Goal: Task Accomplishment & Management: Manage account settings

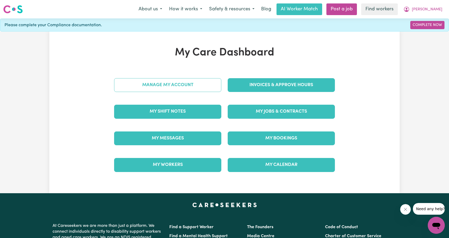
click at [207, 87] on link "Manage My Account" at bounding box center [167, 85] width 107 height 14
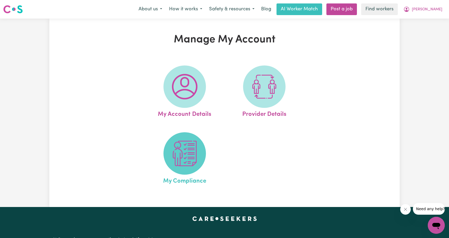
click at [169, 140] on span at bounding box center [184, 153] width 42 height 42
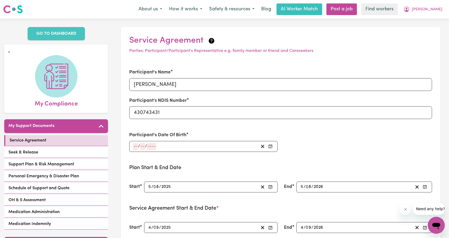
click at [191, 146] on div "/ /" at bounding box center [196, 146] width 126 height 7
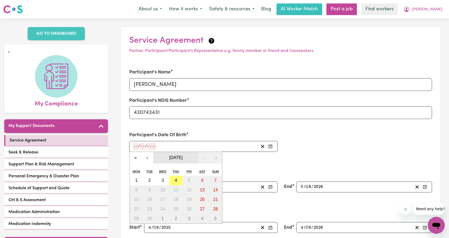
click at [178, 156] on span "[DATE]" at bounding box center [175, 157] width 13 height 5
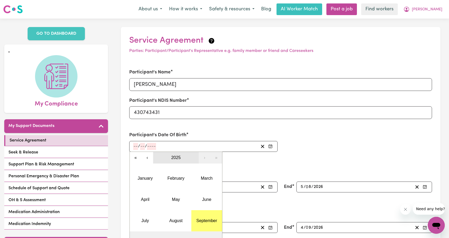
click at [178, 156] on span "2025" at bounding box center [176, 157] width 10 height 5
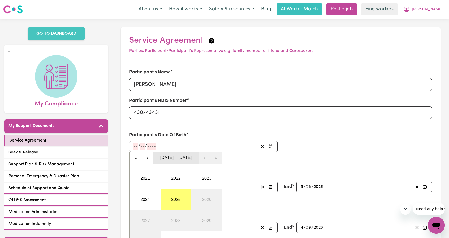
click at [180, 161] on button "[DATE] – [DATE]" at bounding box center [176, 158] width 46 height 12
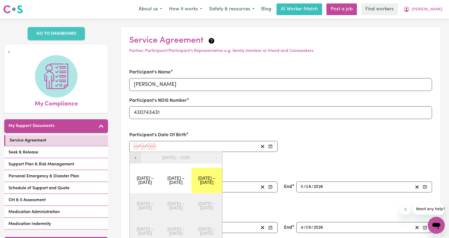
click at [138, 160] on button "‹" at bounding box center [136, 158] width 12 height 12
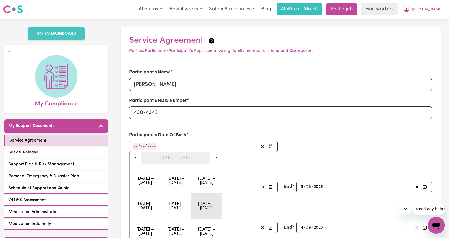
click at [205, 202] on button "[DATE] – [DATE]" at bounding box center [206, 205] width 31 height 25
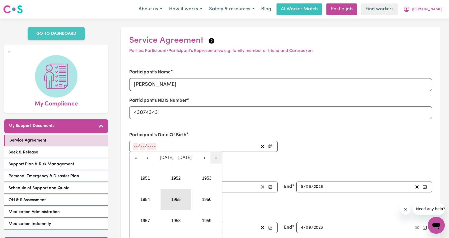
scroll to position [27, 0]
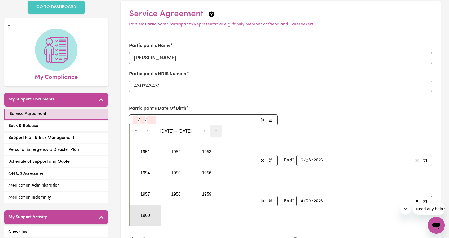
click at [146, 213] on button "1960" at bounding box center [145, 215] width 31 height 21
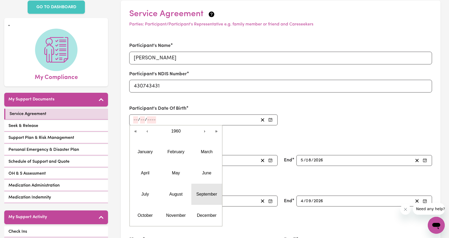
click at [198, 192] on abbr "September" at bounding box center [206, 194] width 21 height 5
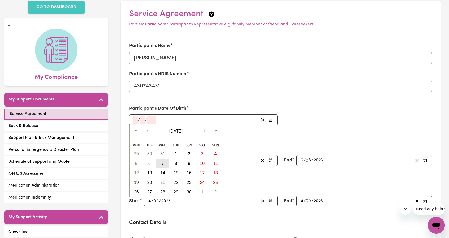
click at [163, 166] on button "7" at bounding box center [162, 164] width 13 height 10
type input "[DATE]"
type input "7"
type input "9"
type input "1960"
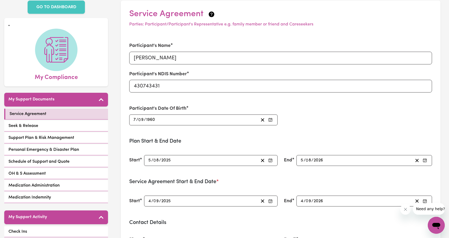
click at [315, 123] on div "Participant's Name [PERSON_NAME] Participant's NDIS Number 430743431 Participan…" at bounding box center [280, 83] width 309 height 95
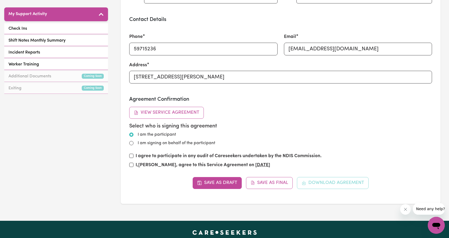
scroll to position [292, 0]
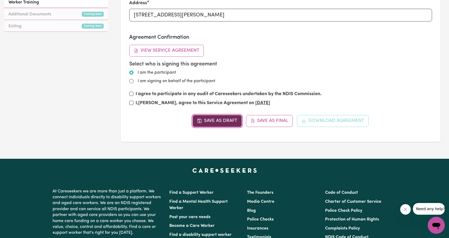
click at [219, 121] on button "Save as Draft" at bounding box center [217, 121] width 49 height 12
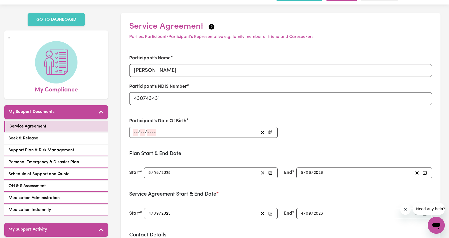
scroll to position [0, 0]
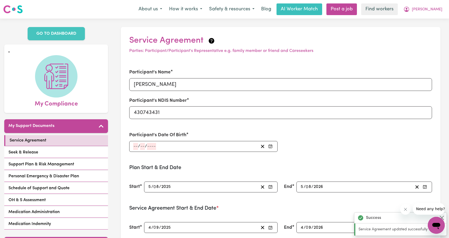
type input "[DATE]"
type input "7"
type input "9"
type input "1960"
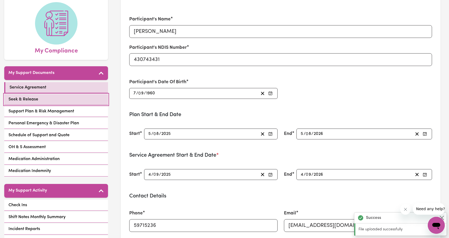
click at [53, 100] on link "Seek & Release" at bounding box center [56, 99] width 104 height 11
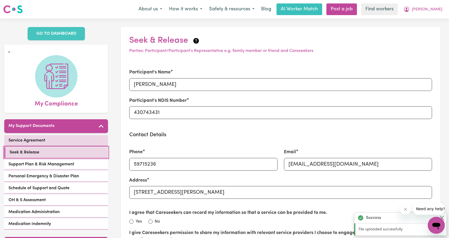
scroll to position [80, 0]
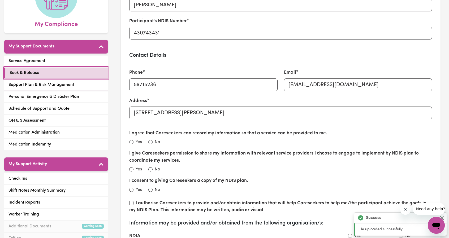
click at [42, 73] on link "Seek & Release" at bounding box center [56, 73] width 104 height 11
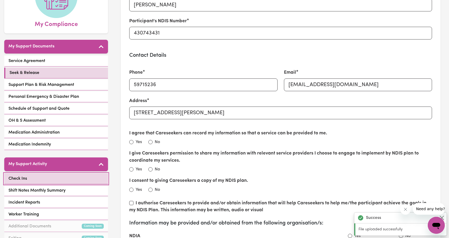
click at [47, 173] on link "Check Ins" at bounding box center [56, 178] width 104 height 11
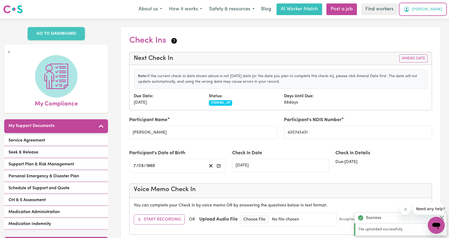
click at [436, 9] on span "[PERSON_NAME]" at bounding box center [427, 10] width 30 height 6
click at [424, 30] on link "Logout" at bounding box center [424, 30] width 42 height 10
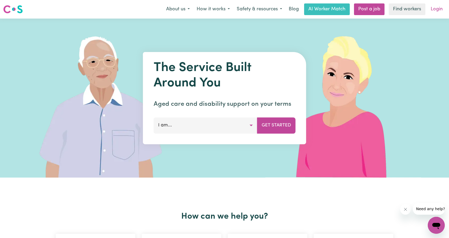
click at [434, 10] on link "Login" at bounding box center [436, 9] width 18 height 12
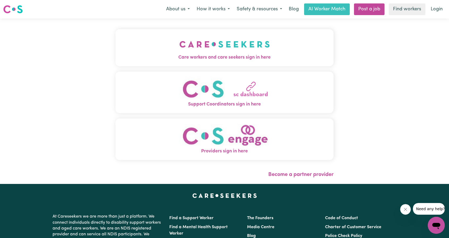
click at [212, 58] on span "Care workers and care seekers sign in here" at bounding box center [224, 57] width 218 height 7
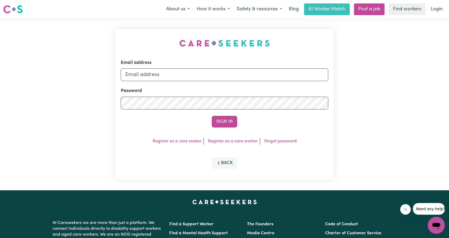
click at [199, 84] on form "Email address Password Sign In" at bounding box center [224, 93] width 207 height 68
click at [199, 76] on input "Email address" at bounding box center [224, 74] width 207 height 13
drag, startPoint x: 153, startPoint y: 76, endPoint x: 262, endPoint y: 95, distance: 111.2
click at [248, 89] on form "Email address [EMAIL_ADDRESS][PERSON_NAME][DOMAIN_NAME] Password Sign In" at bounding box center [224, 93] width 207 height 68
type input "[EMAIL_ADDRESS][DOMAIN_NAME]"
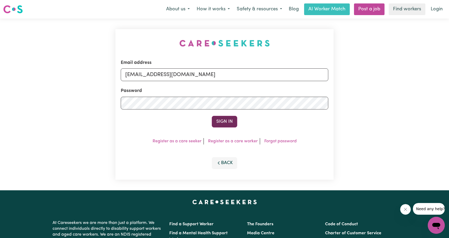
click at [224, 125] on button "Sign In" at bounding box center [224, 122] width 25 height 12
